Goal: Task Accomplishment & Management: Use online tool/utility

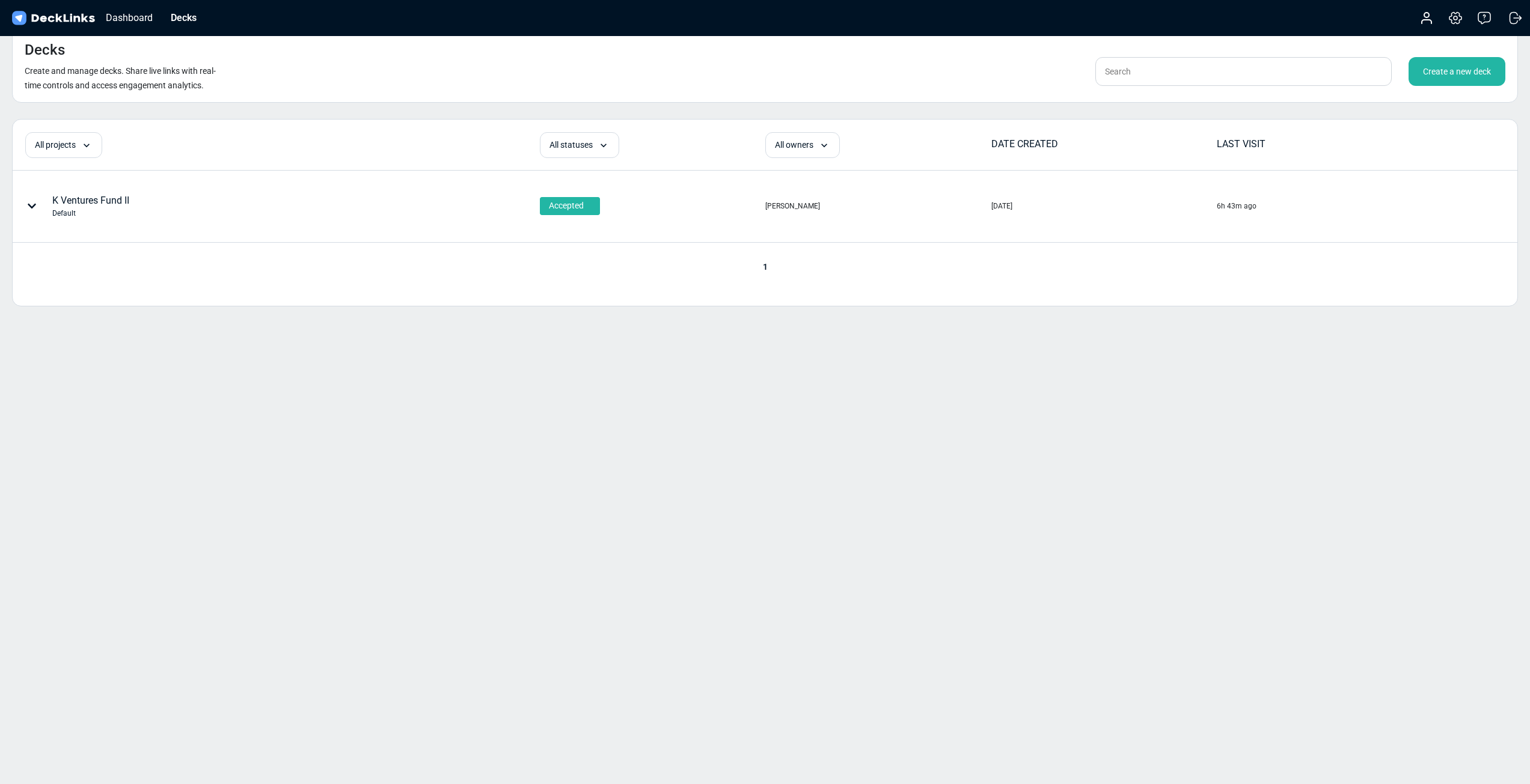
click at [1452, 72] on div "Create a new deck" at bounding box center [1457, 72] width 97 height 29
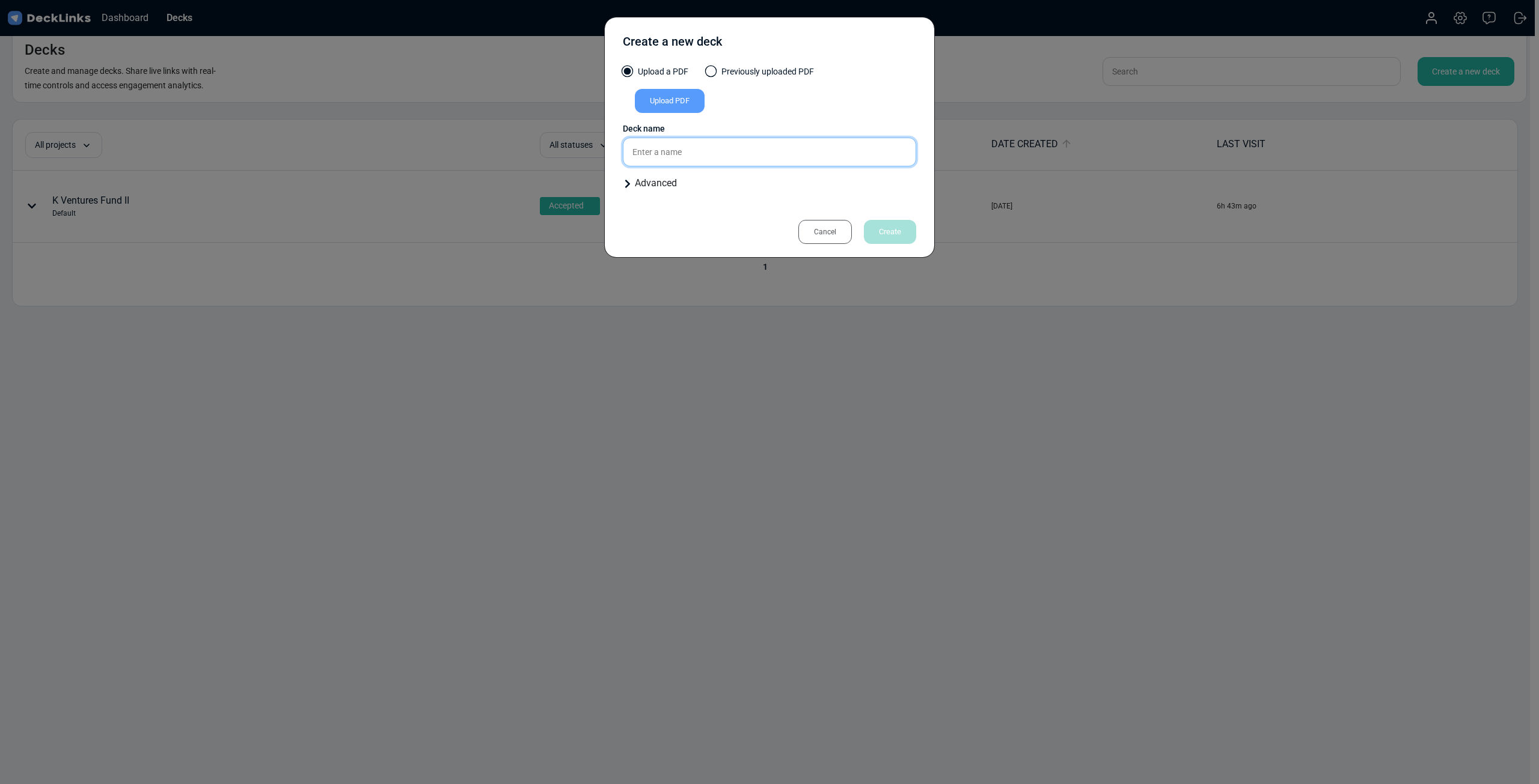
click at [707, 148] on input "text" at bounding box center [769, 152] width 294 height 29
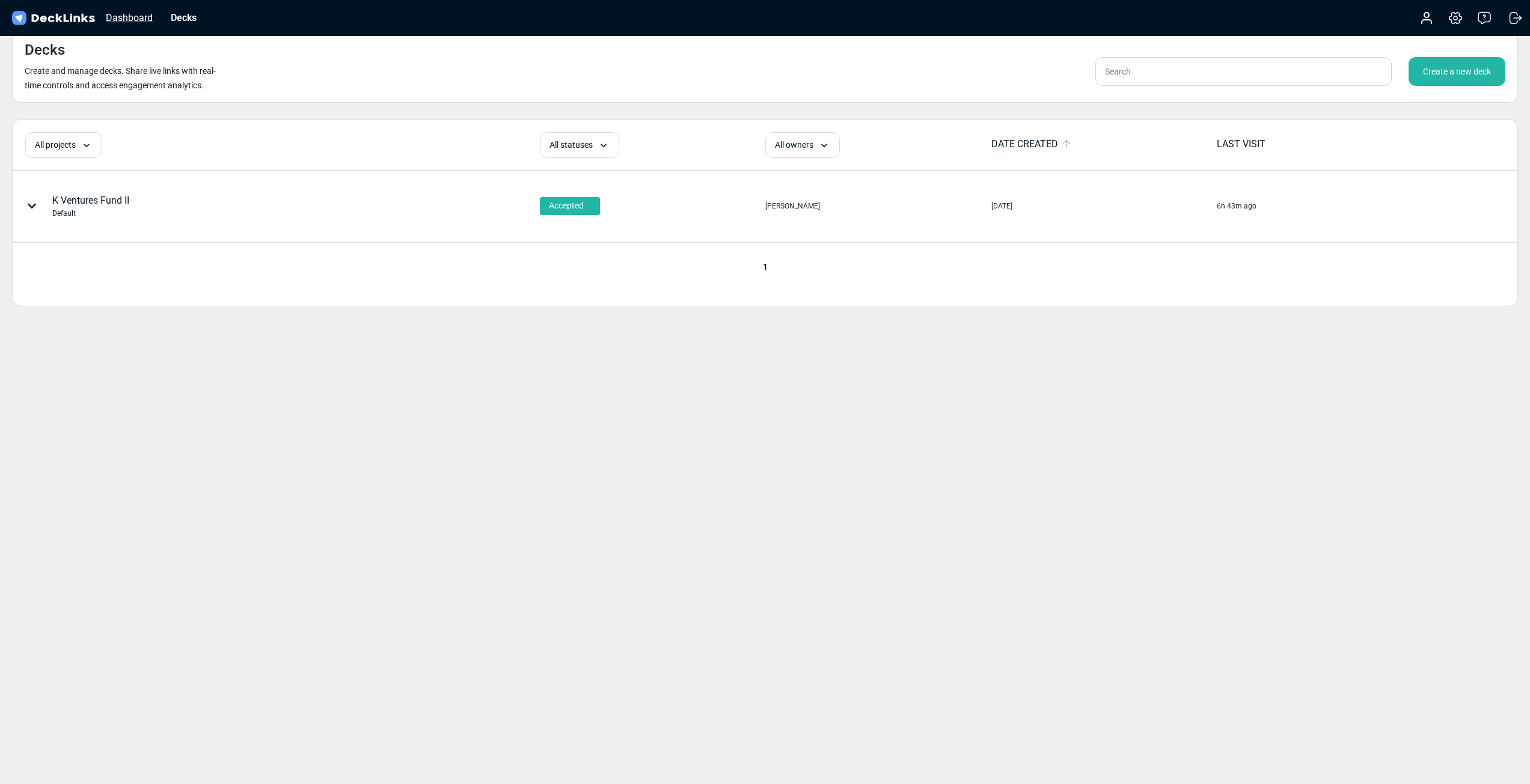
click at [115, 19] on div "Dashboard" at bounding box center [130, 17] width 59 height 15
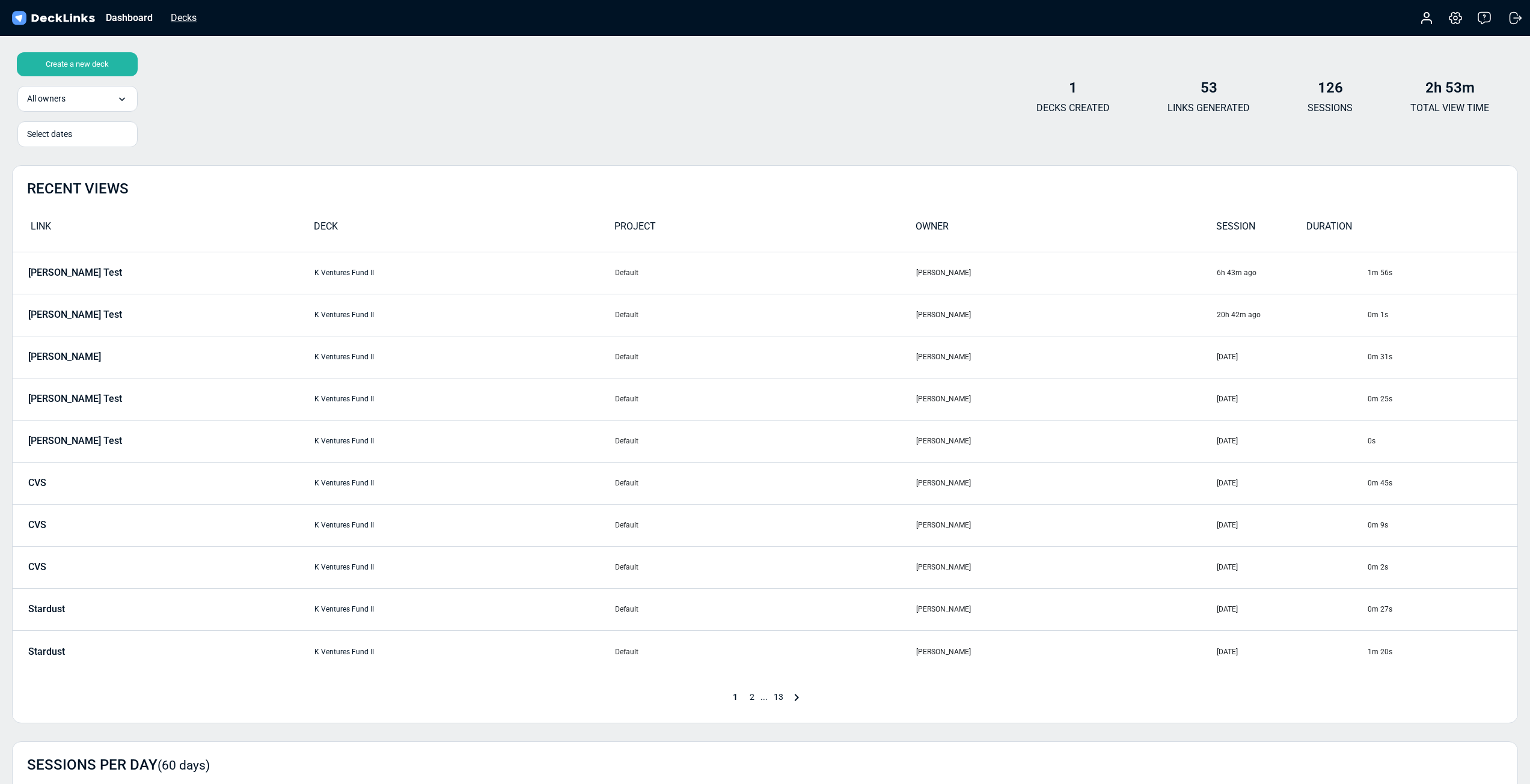
click at [192, 19] on div "Decks" at bounding box center [183, 17] width 38 height 15
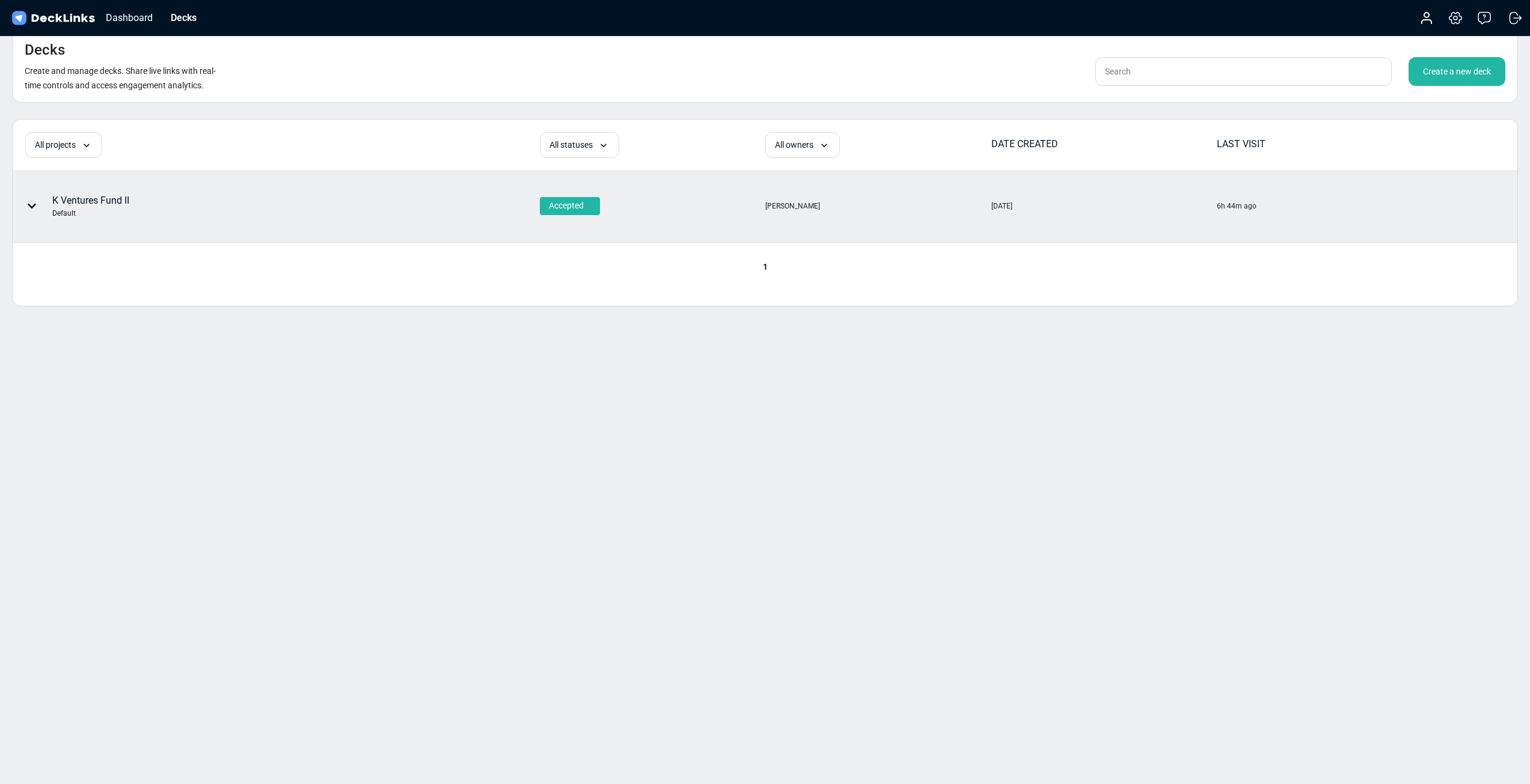
click at [154, 219] on div "K Ventures Fund II Default" at bounding box center [210, 206] width 394 height 36
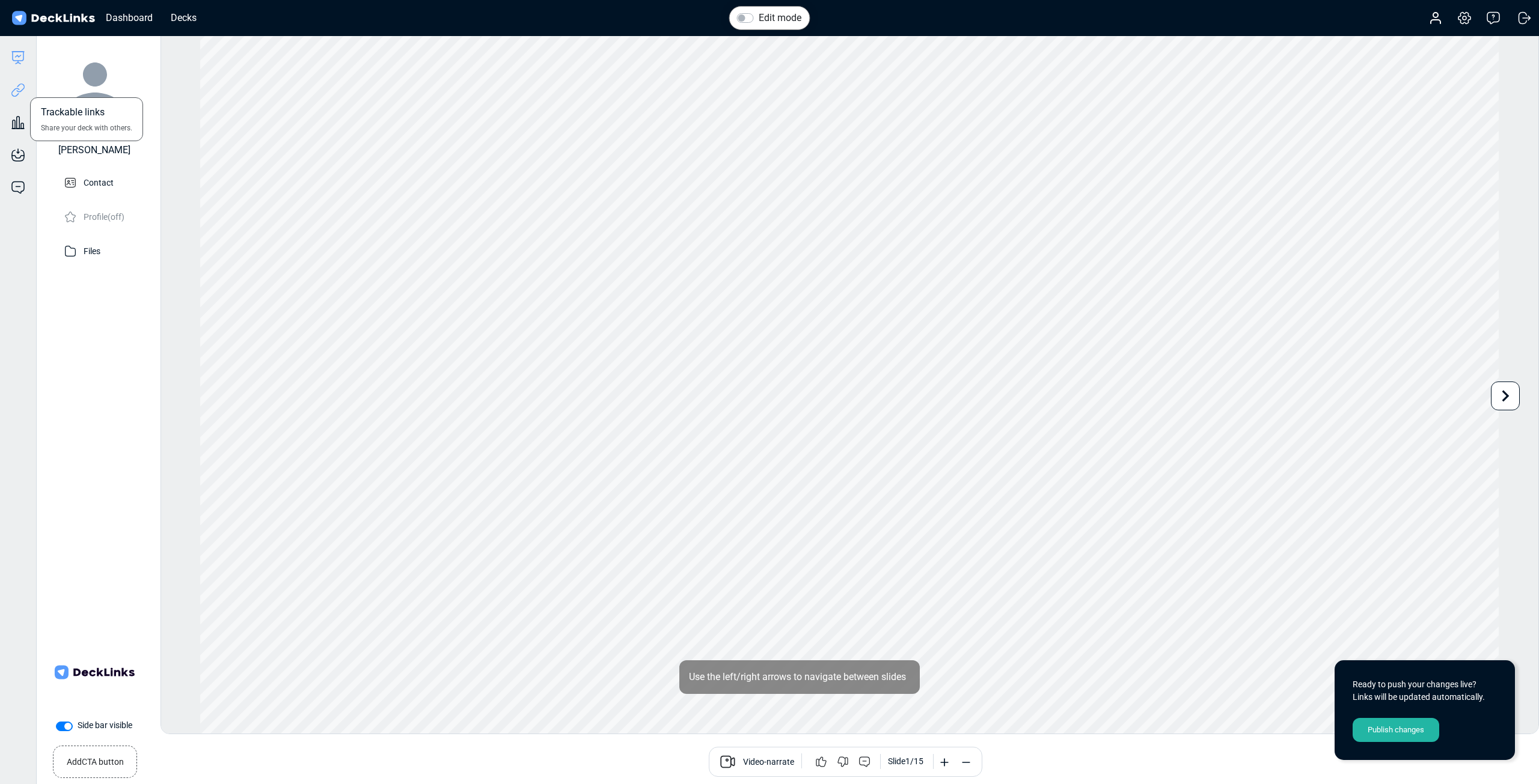
click at [22, 92] on icon at bounding box center [18, 90] width 14 height 14
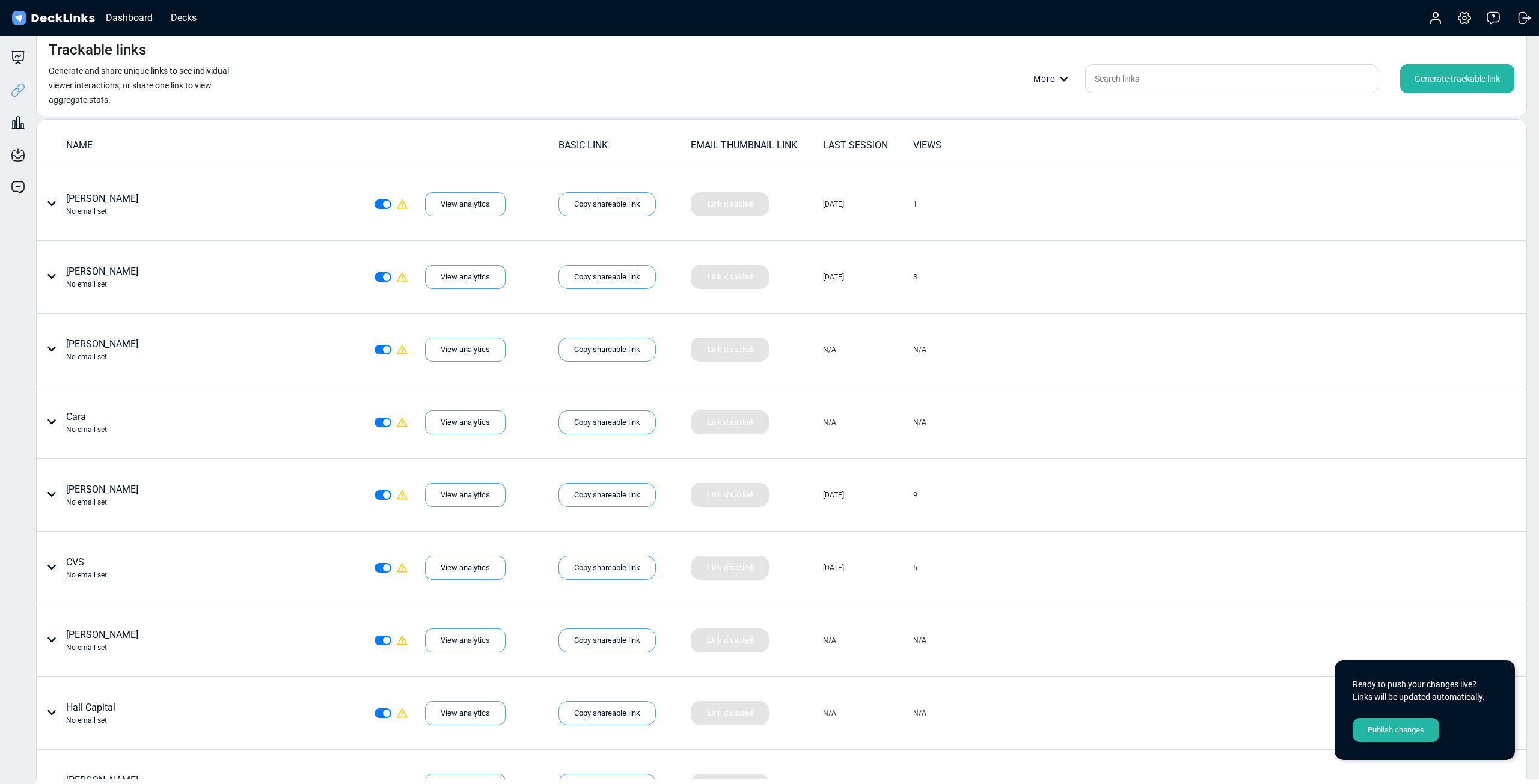
click at [1480, 83] on div "Generate trackable link" at bounding box center [1457, 79] width 114 height 29
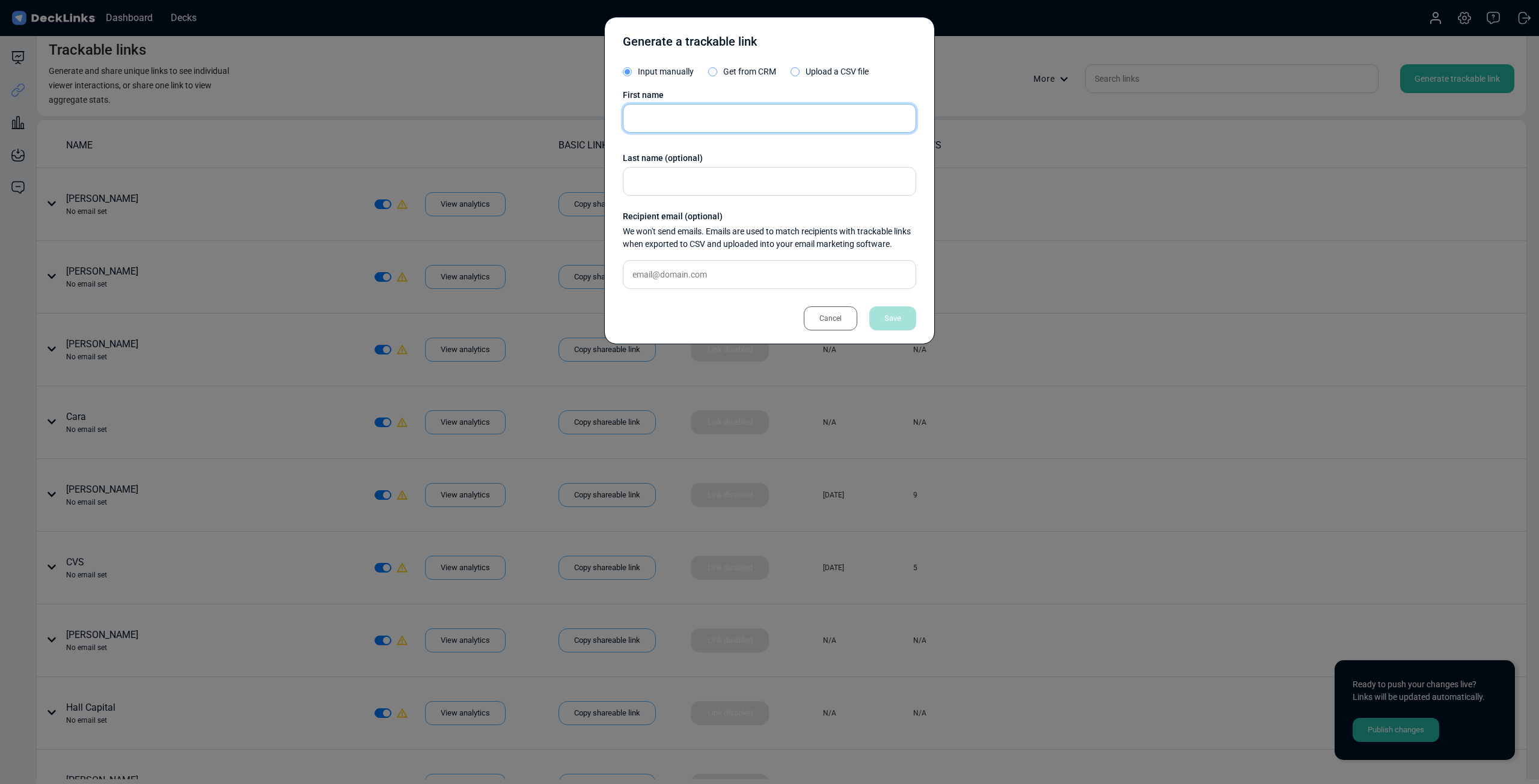
click at [711, 120] on input "text" at bounding box center [769, 119] width 294 height 29
type input "[PERSON_NAME]"
click at [895, 312] on div "Save" at bounding box center [893, 319] width 47 height 24
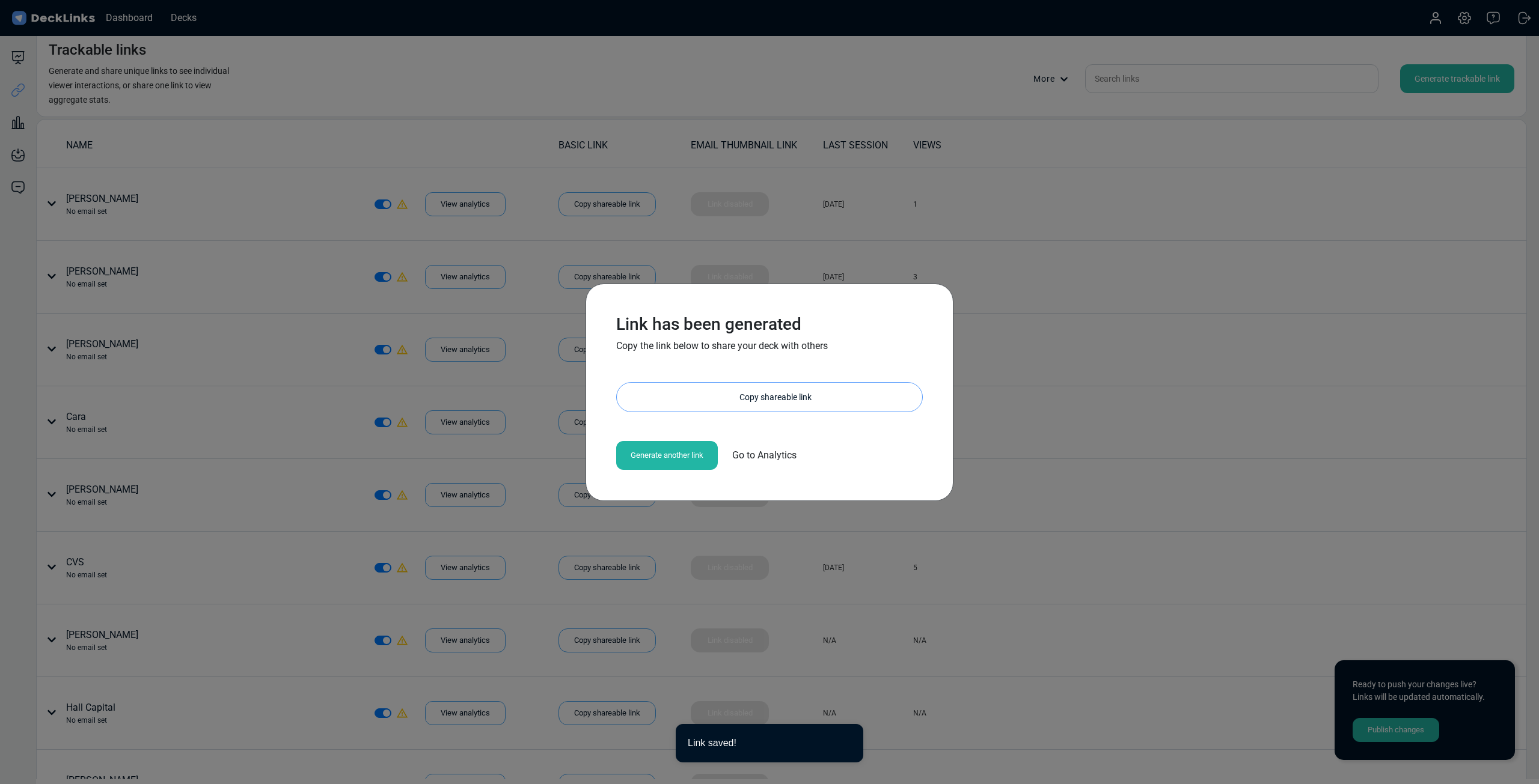
click at [760, 397] on div "Copy shareable link" at bounding box center [775, 397] width 294 height 29
